Goal: Information Seeking & Learning: Find specific page/section

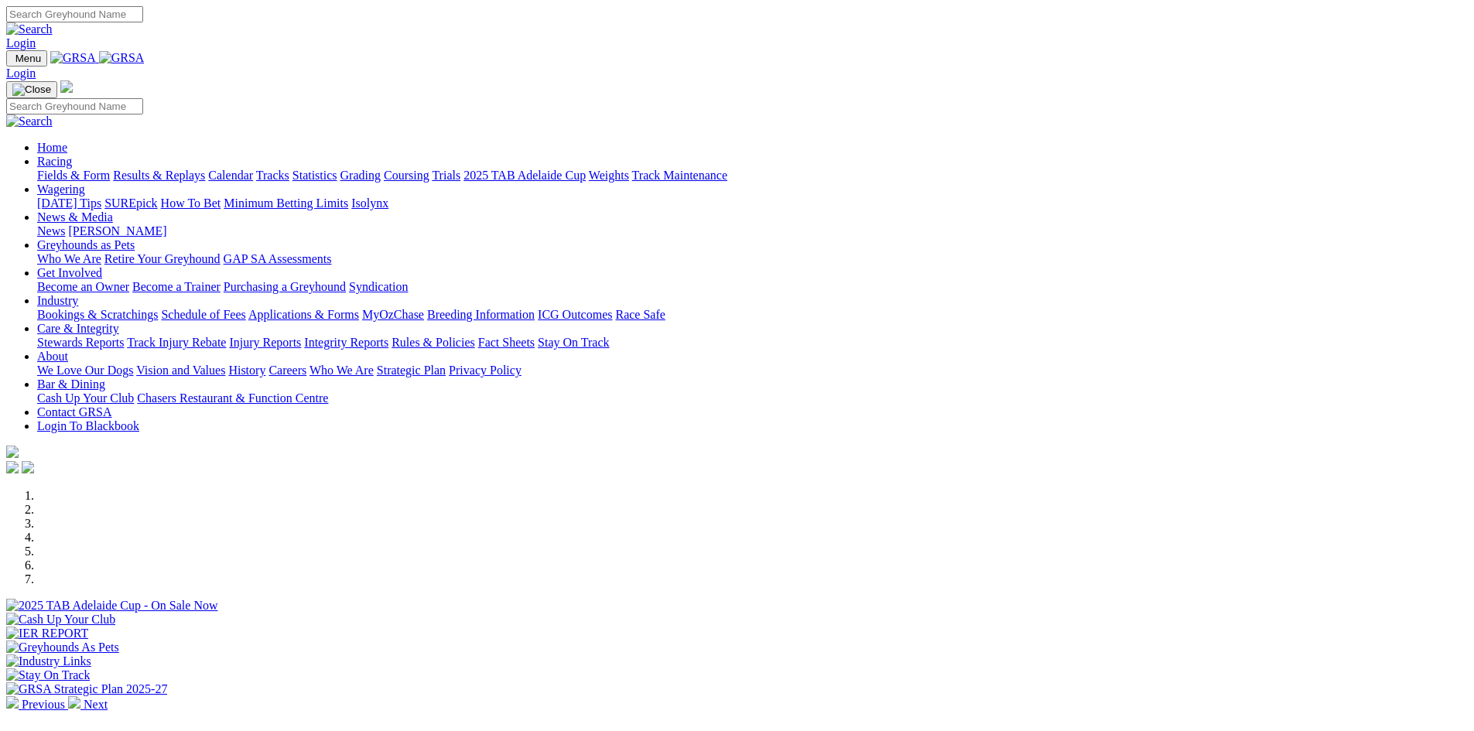
click at [145, 57] on img at bounding box center [122, 58] width 46 height 14
click at [124, 336] on link "Stewards Reports" at bounding box center [80, 342] width 87 height 13
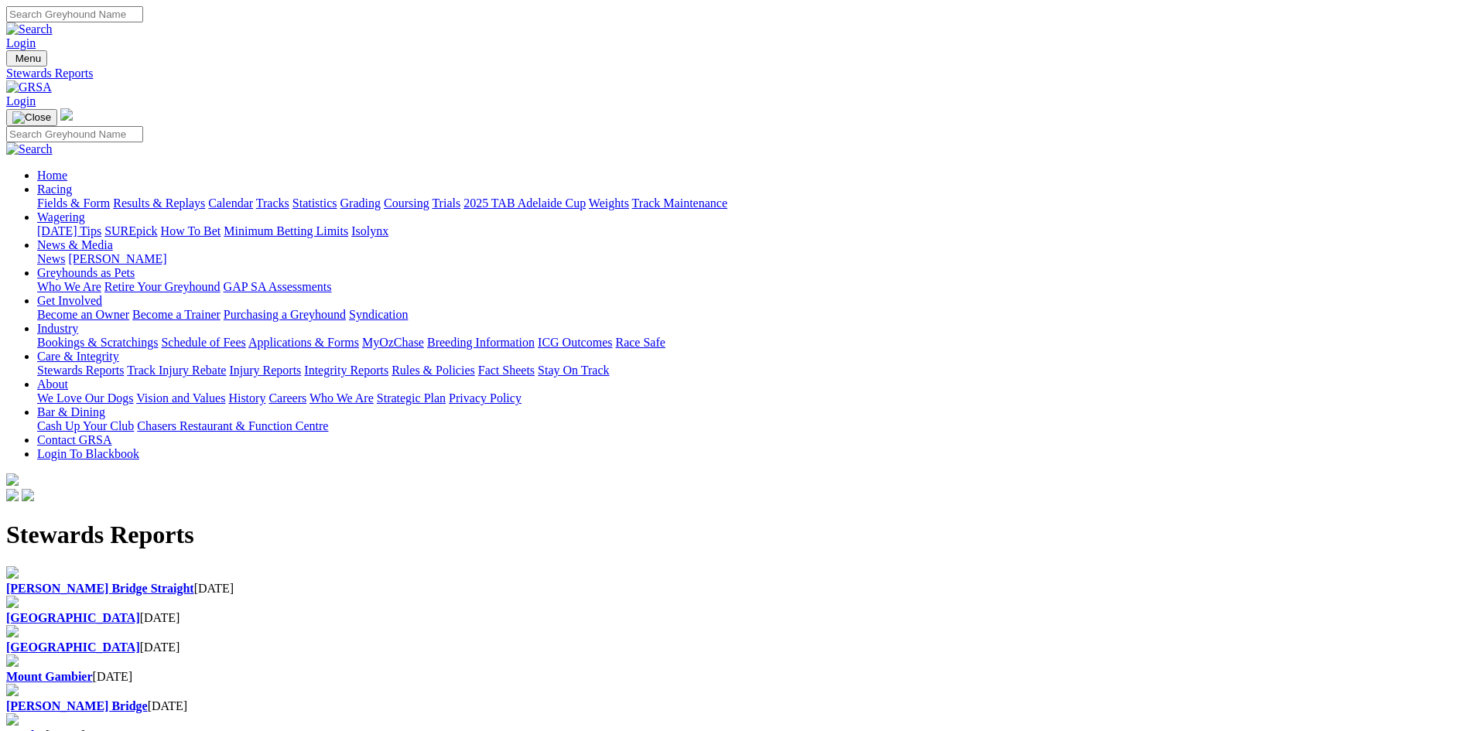
click at [519, 611] on div "[GEOGRAPHIC_DATA] [DATE]" at bounding box center [737, 618] width 1462 height 14
